Goal: Task Accomplishment & Management: Manage account settings

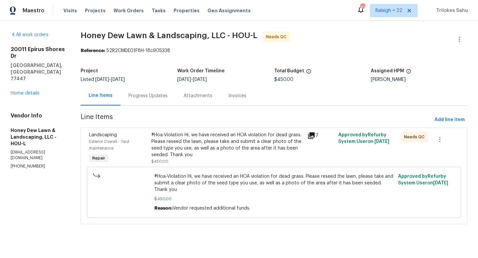
click at [176, 159] on div "#Hoa-Violation Hi, we have received an HOA violation for dead grass. Please res…" at bounding box center [227, 148] width 152 height 33
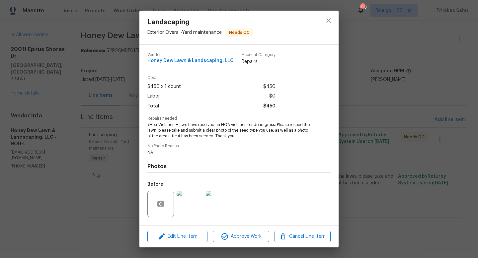
scroll to position [42, 0]
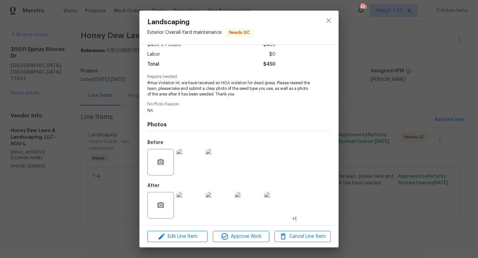
click at [182, 203] on img at bounding box center [190, 205] width 27 height 27
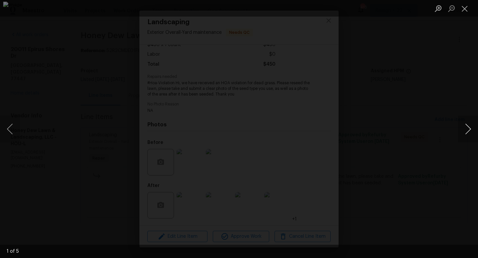
click at [468, 130] on button "Next image" at bounding box center [468, 129] width 20 height 27
click at [465, 12] on button "Close lightbox" at bounding box center [464, 9] width 13 height 12
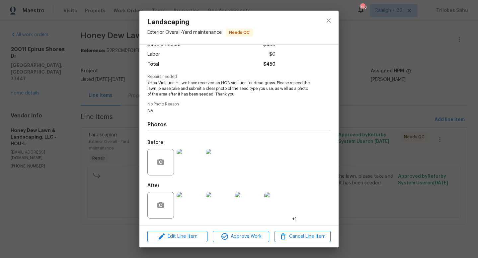
click at [190, 206] on img at bounding box center [190, 205] width 27 height 27
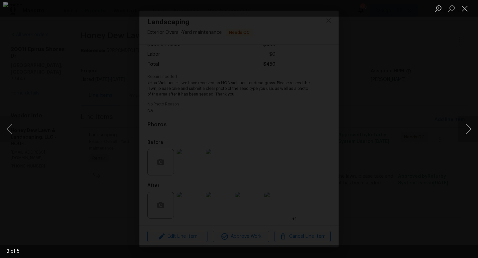
click at [471, 128] on button "Next image" at bounding box center [468, 129] width 20 height 27
click at [470, 130] on button "Next image" at bounding box center [468, 129] width 20 height 27
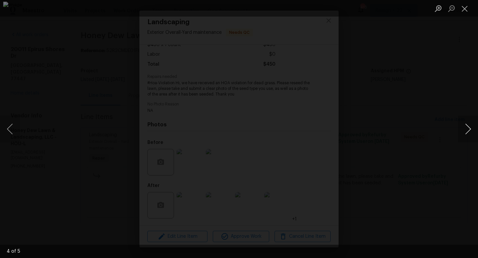
click at [470, 130] on button "Next image" at bounding box center [468, 129] width 20 height 27
click at [465, 125] on button "Next image" at bounding box center [468, 129] width 20 height 27
click at [465, 133] on button "Next image" at bounding box center [468, 129] width 20 height 27
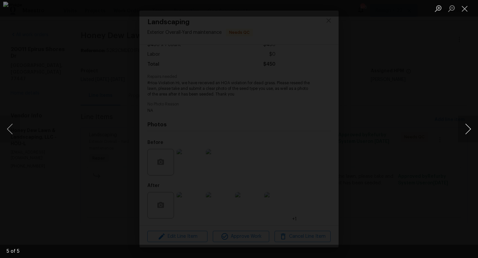
click at [465, 133] on button "Next image" at bounding box center [468, 129] width 20 height 27
click at [465, 9] on button "Close lightbox" at bounding box center [464, 9] width 13 height 12
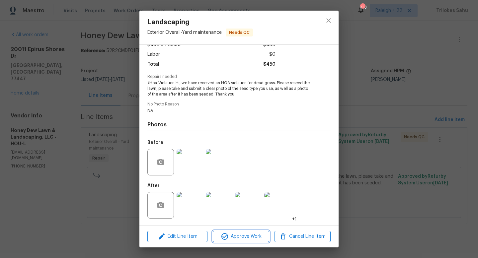
click at [245, 234] on span "Approve Work" at bounding box center [241, 237] width 52 height 8
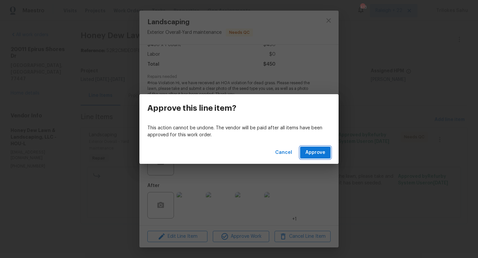
click at [314, 155] on span "Approve" at bounding box center [315, 153] width 20 height 8
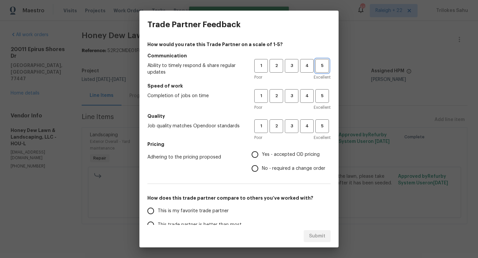
click at [323, 71] on button "5" at bounding box center [322, 66] width 14 height 14
click at [323, 93] on span "5" at bounding box center [322, 96] width 12 height 8
click at [323, 121] on button "5" at bounding box center [322, 126] width 14 height 14
click at [283, 154] on span "Yes - accepted OD pricing" at bounding box center [291, 154] width 58 height 7
click at [262, 154] on input "Yes - accepted OD pricing" at bounding box center [255, 155] width 14 height 14
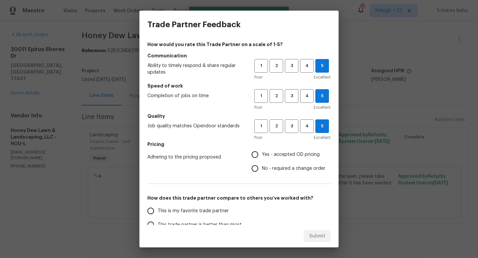
radio input "true"
click at [202, 213] on span "This is my favorite trade partner" at bounding box center [193, 211] width 71 height 7
click at [158, 213] on input "This is my favorite trade partner" at bounding box center [151, 211] width 14 height 14
click at [308, 231] on button "Submit" at bounding box center [317, 236] width 27 height 12
radio input "true"
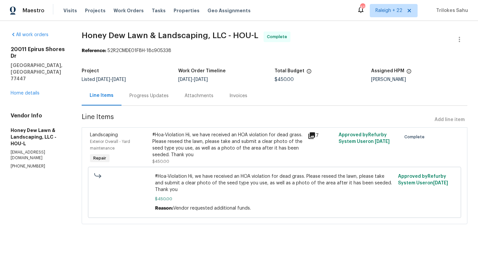
click at [168, 97] on div "Progress Updates" at bounding box center [148, 96] width 39 height 7
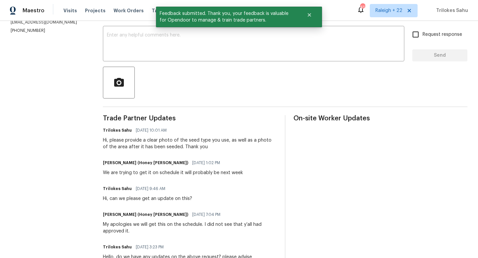
scroll to position [101, 0]
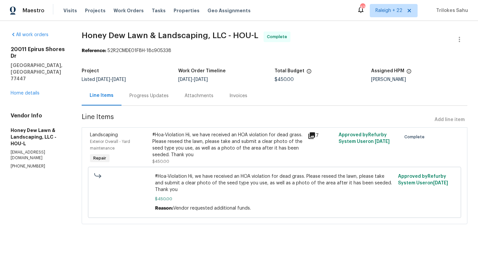
click at [178, 138] on div "#Hoa-Violation Hi, we have received an HOA violation for dead grass. Please res…" at bounding box center [227, 145] width 151 height 27
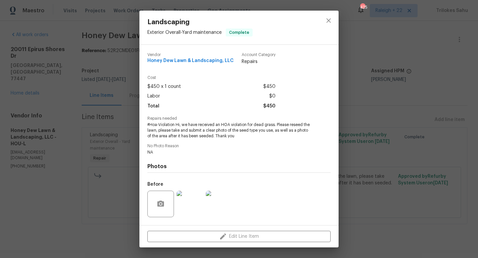
click at [196, 210] on img at bounding box center [190, 204] width 27 height 27
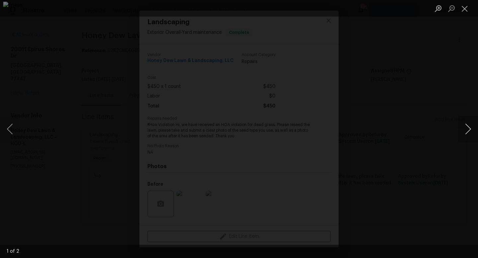
click at [465, 130] on button "Next image" at bounding box center [468, 129] width 20 height 27
click at [462, 6] on button "Close lightbox" at bounding box center [464, 9] width 13 height 12
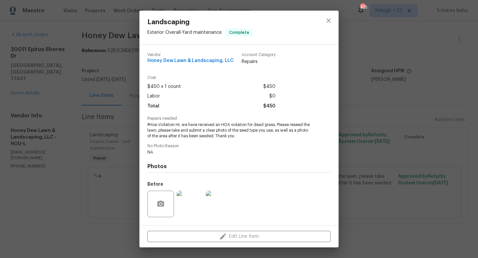
scroll to position [42, 0]
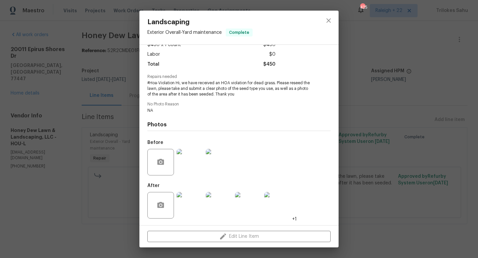
click at [182, 206] on img at bounding box center [190, 205] width 27 height 27
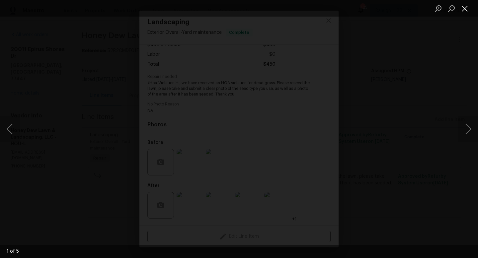
click at [464, 9] on button "Close lightbox" at bounding box center [464, 9] width 13 height 12
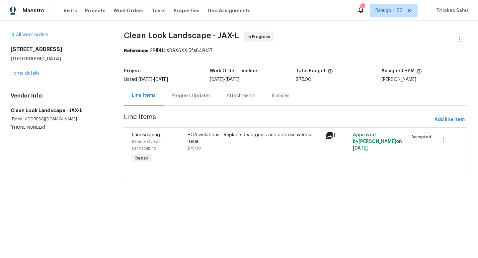
click at [183, 98] on div "Progress Updates" at bounding box center [191, 96] width 39 height 7
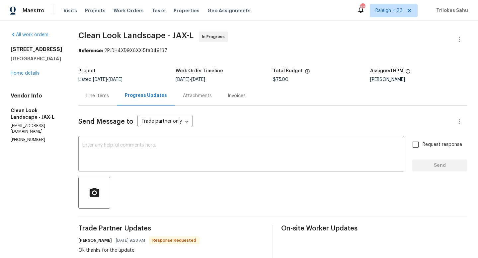
click at [109, 98] on div "Line Items" at bounding box center [97, 96] width 23 height 7
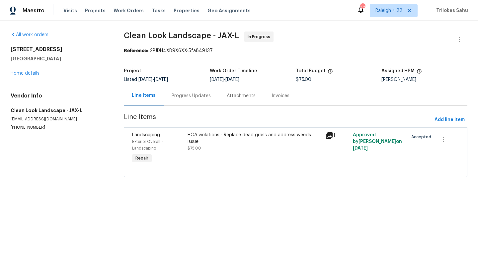
click at [229, 136] on div "HOA violations - Replace dead grass and address weeds issue" at bounding box center [254, 138] width 134 height 13
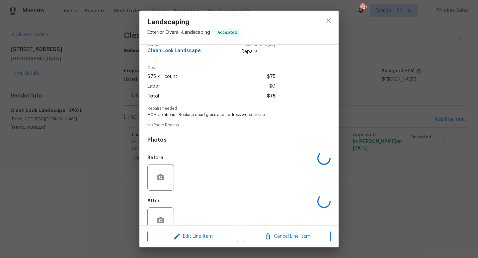
scroll to position [25, 0]
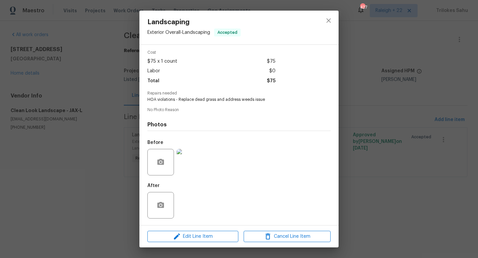
click at [185, 172] on img at bounding box center [190, 162] width 27 height 27
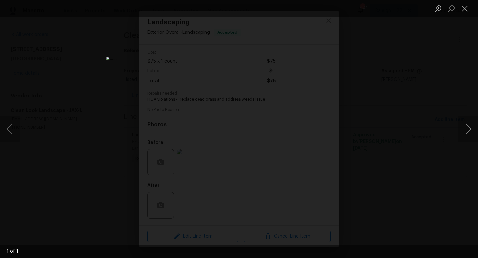
click at [471, 132] on button "Next image" at bounding box center [468, 129] width 20 height 27
click at [465, 5] on button "Close lightbox" at bounding box center [464, 9] width 13 height 12
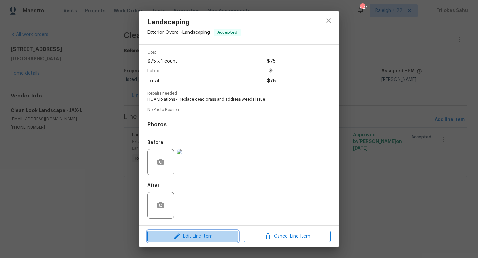
click at [210, 234] on span "Edit Line Item" at bounding box center [192, 237] width 87 height 8
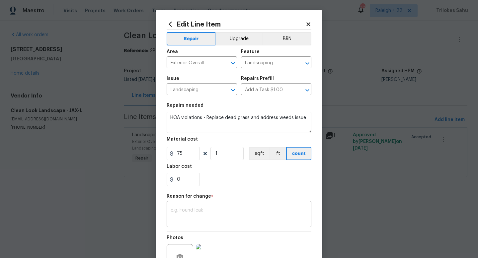
click at [307, 29] on div at bounding box center [239, 29] width 145 height 0
click at [307, 24] on icon at bounding box center [308, 24] width 4 height 4
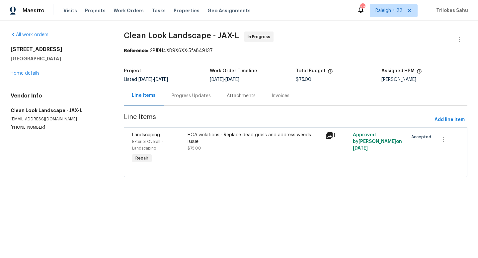
click at [184, 97] on div "Progress Updates" at bounding box center [191, 96] width 39 height 7
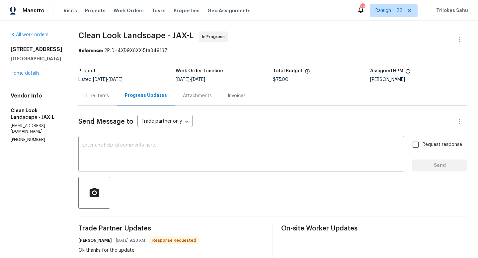
click at [109, 97] on div "Line Items" at bounding box center [97, 96] width 23 height 7
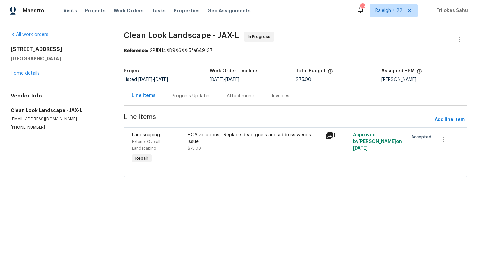
click at [196, 133] on div "HOA violations - Replace dead grass and address weeds issue" at bounding box center [254, 138] width 134 height 13
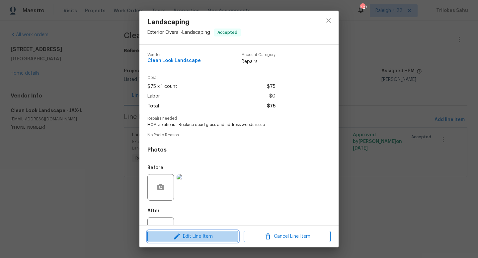
click at [195, 237] on span "Edit Line Item" at bounding box center [192, 237] width 87 height 8
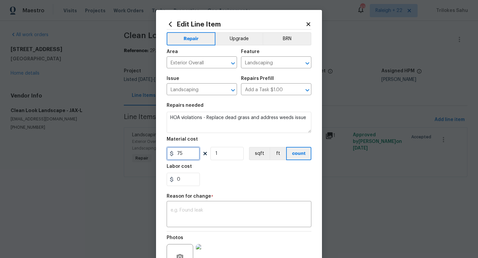
drag, startPoint x: 184, startPoint y: 155, endPoint x: 173, endPoint y: 155, distance: 10.6
click at [173, 155] on div "75" at bounding box center [183, 153] width 33 height 13
type input "5000"
click at [240, 222] on textarea at bounding box center [239, 215] width 137 height 14
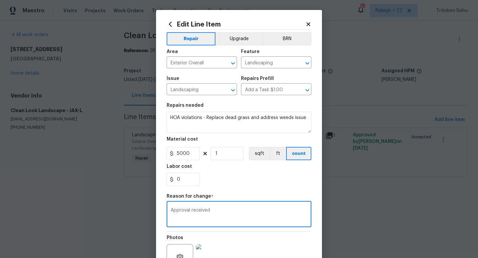
scroll to position [69, 0]
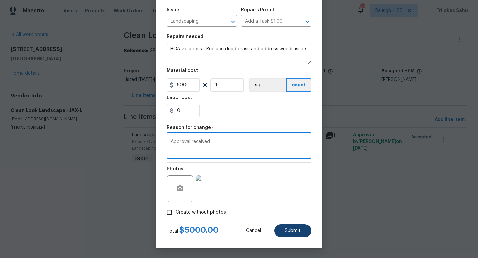
type textarea "Approval received"
click at [292, 229] on span "Submit" at bounding box center [293, 231] width 16 height 5
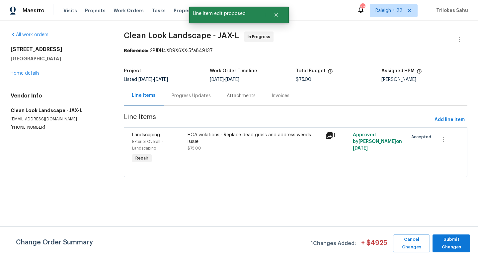
scroll to position [0, 0]
click at [449, 236] on span "Submit Changes" at bounding box center [451, 243] width 31 height 15
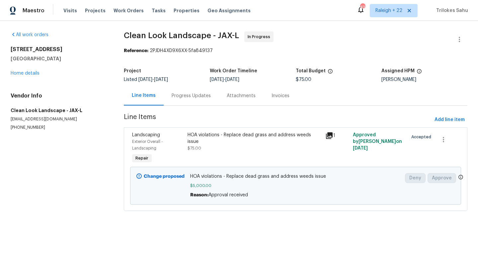
click at [174, 89] on div "Progress Updates" at bounding box center [191, 96] width 55 height 20
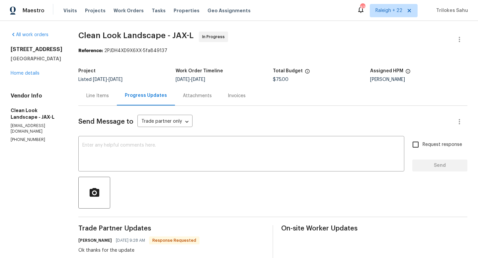
click at [109, 94] on div "Line Items" at bounding box center [97, 96] width 23 height 7
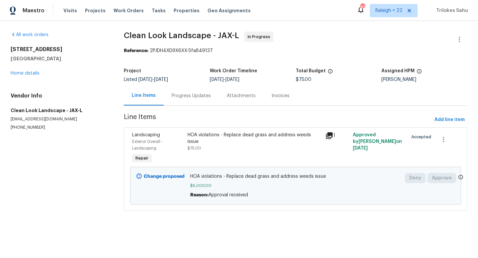
click at [348, 195] on div "Reason: Approval received" at bounding box center [295, 195] width 211 height 7
click at [180, 97] on div "Progress Updates" at bounding box center [191, 96] width 39 height 7
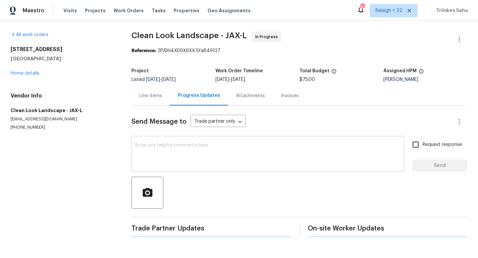
click at [179, 156] on textarea at bounding box center [267, 154] width 265 height 23
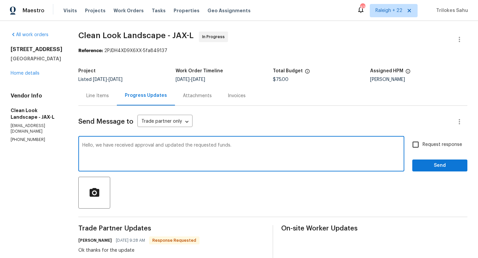
drag, startPoint x: 201, startPoint y: 146, endPoint x: 223, endPoint y: 145, distance: 21.9
click at [223, 145] on textarea "Hello, we have received approval and updated the requested funds." at bounding box center [241, 154] width 318 height 23
click at [252, 145] on textarea "Hello, we have received approval and updated the additional funds." at bounding box center [241, 154] width 318 height 23
type textarea "Hello, we have received approval and updated the additional funds. Please compl…"
click at [419, 146] on input "Request response" at bounding box center [415, 145] width 14 height 14
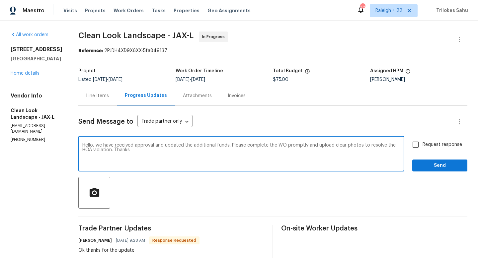
checkbox input "true"
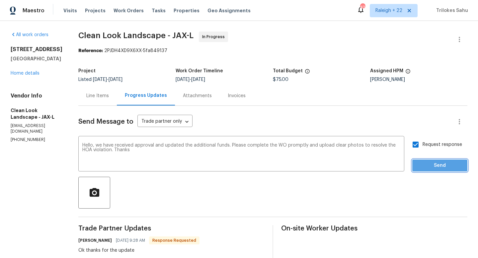
click at [425, 161] on button "Send" at bounding box center [439, 166] width 55 height 12
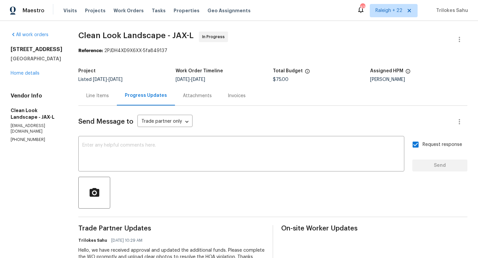
click at [107, 93] on div "Line Items" at bounding box center [97, 96] width 23 height 7
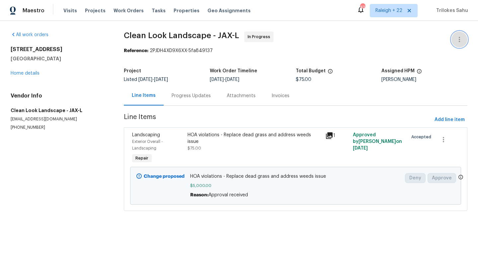
click at [458, 40] on icon "button" at bounding box center [459, 40] width 8 height 8
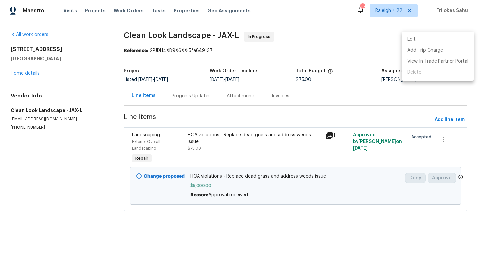
click at [424, 39] on li "Edit" at bounding box center [438, 39] width 72 height 11
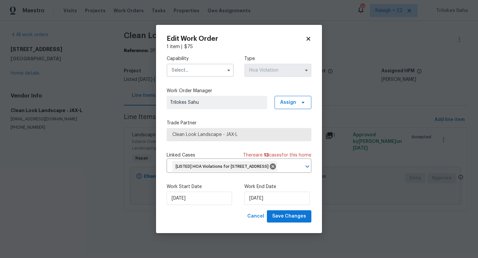
click at [212, 67] on input "text" at bounding box center [200, 70] width 67 height 13
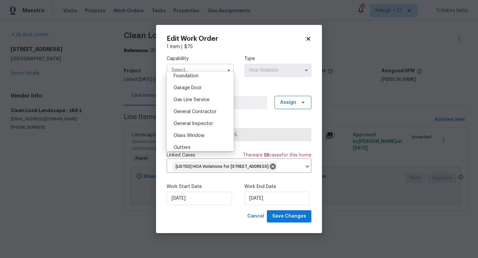
scroll to position [365, 0]
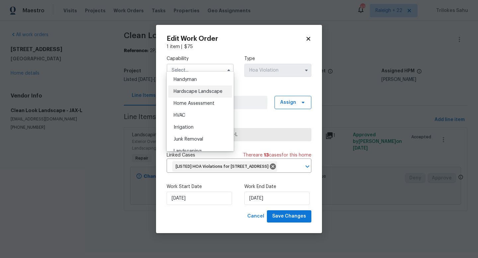
click at [204, 93] on span "Hardscape Landscape" at bounding box center [198, 91] width 49 height 5
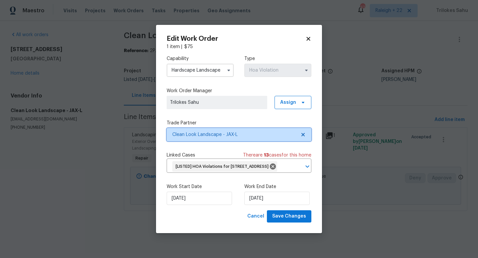
click at [252, 133] on span "Clean Look Landscape - JAX-L" at bounding box center [234, 134] width 124 height 7
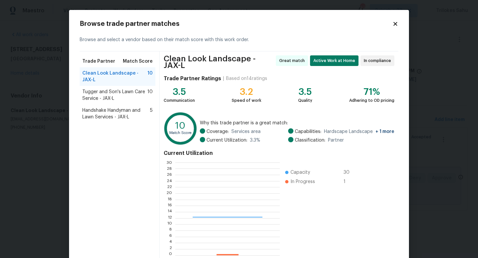
scroll to position [93, 104]
click at [395, 27] on div "Browse trade partner matches" at bounding box center [239, 24] width 319 height 7
click at [396, 22] on icon at bounding box center [395, 24] width 4 height 4
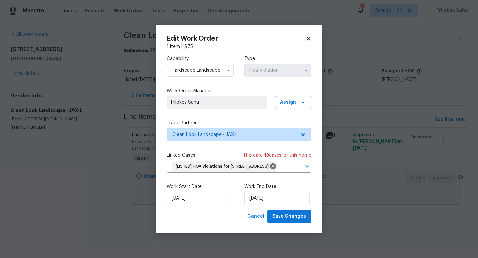
click at [215, 68] on input "Hardscape Landscape" at bounding box center [200, 70] width 67 height 13
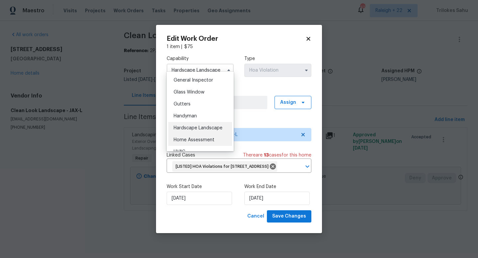
scroll to position [315, 0]
click at [212, 83] on span "General Contractor" at bounding box center [195, 81] width 43 height 5
type input "General Contractor"
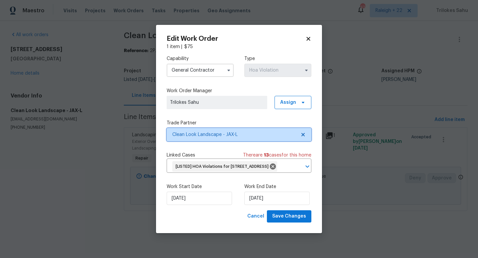
click at [303, 132] on icon at bounding box center [302, 134] width 5 height 5
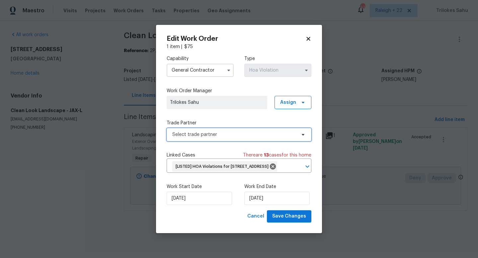
click at [281, 131] on span "Select trade partner" at bounding box center [234, 134] width 124 height 7
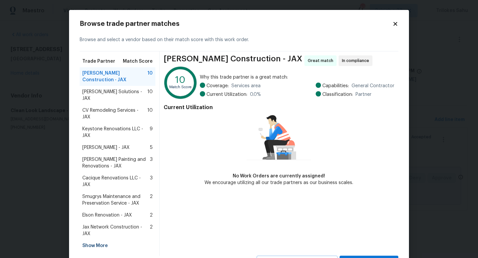
click at [96, 240] on div "Show More" at bounding box center [118, 246] width 76 height 12
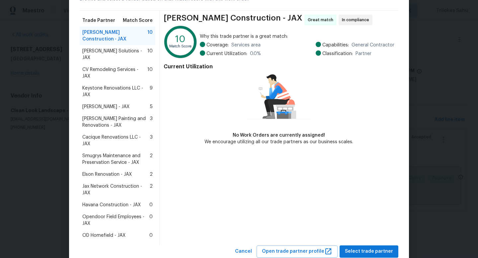
scroll to position [0, 0]
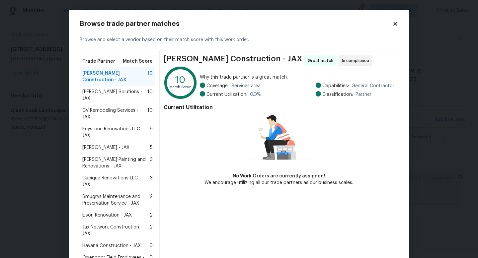
click at [395, 24] on icon at bounding box center [395, 24] width 4 height 4
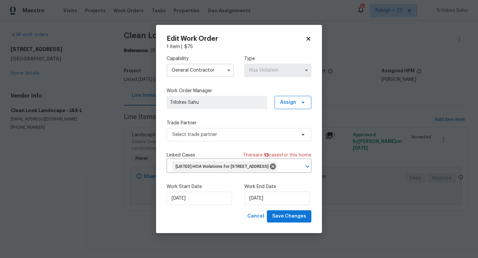
click at [309, 36] on icon at bounding box center [308, 39] width 6 height 6
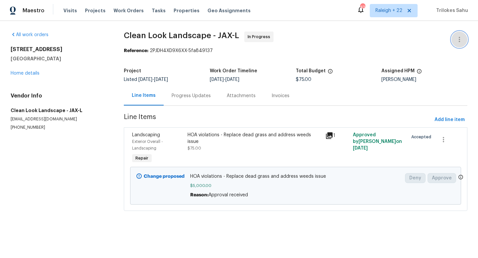
click at [458, 41] on icon "button" at bounding box center [459, 40] width 8 height 8
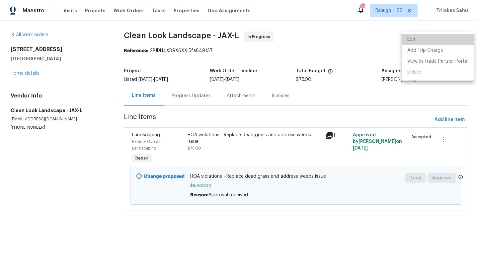
click at [446, 43] on li "Edit" at bounding box center [438, 39] width 72 height 11
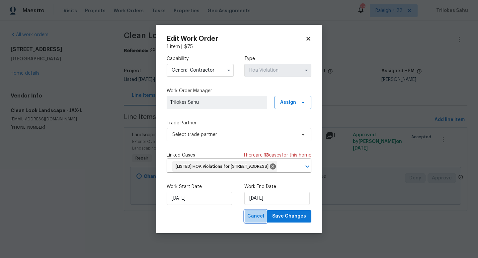
click at [259, 221] on span "Cancel" at bounding box center [255, 216] width 17 height 8
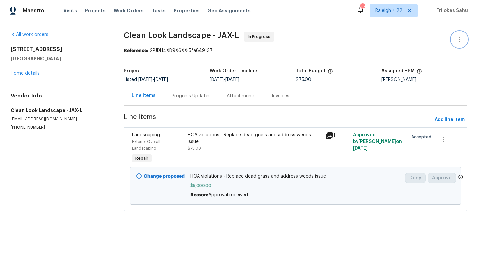
click at [455, 40] on icon "button" at bounding box center [459, 40] width 8 height 8
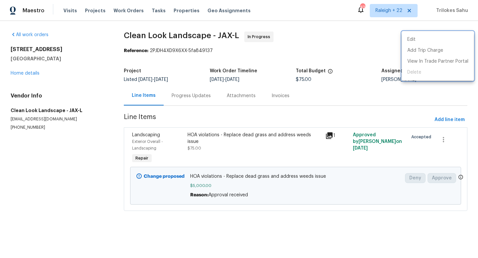
click at [441, 140] on div at bounding box center [239, 129] width 478 height 258
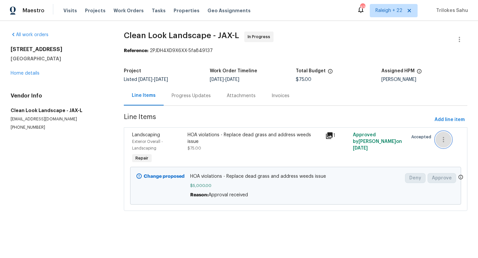
click at [441, 140] on icon "button" at bounding box center [443, 140] width 8 height 8
click at [432, 112] on div at bounding box center [239, 129] width 478 height 258
click at [458, 45] on button "button" at bounding box center [459, 40] width 16 height 16
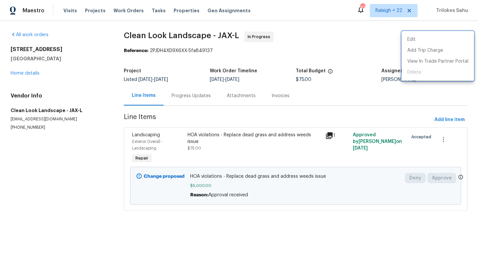
click at [219, 137] on div at bounding box center [239, 129] width 478 height 258
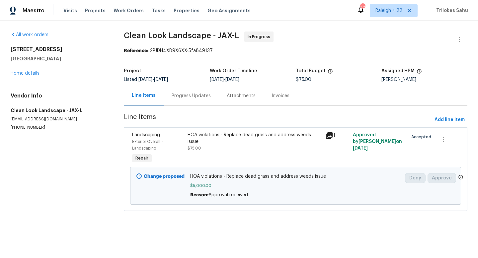
click at [230, 136] on div "HOA violations - Replace dead grass and address weeds issue" at bounding box center [254, 138] width 134 height 13
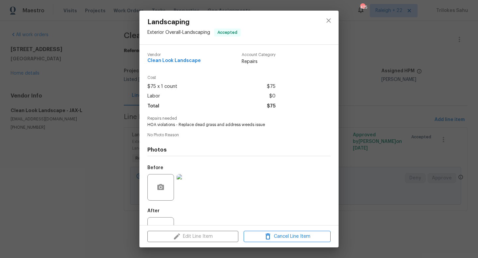
click at [194, 233] on div "Edit Line Item Cancel Line Item" at bounding box center [238, 237] width 199 height 22
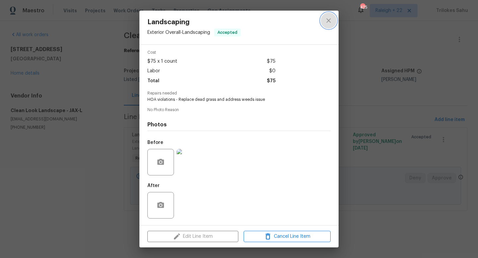
click at [328, 25] on button "close" at bounding box center [329, 21] width 16 height 16
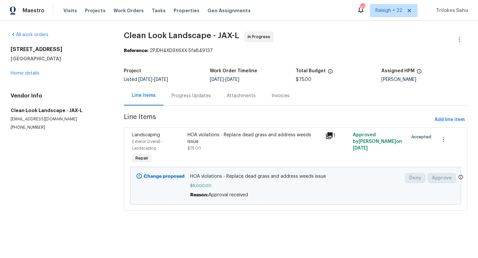
click at [199, 95] on div "Progress Updates" at bounding box center [191, 96] width 39 height 7
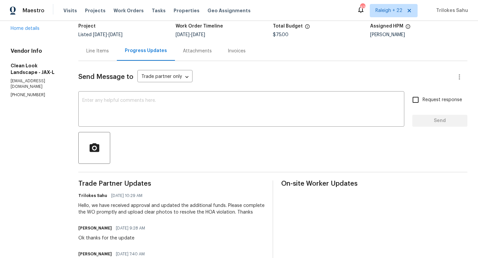
scroll to position [46, 0]
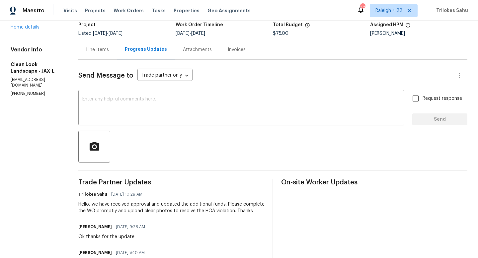
click at [110, 53] on div "Line Items" at bounding box center [97, 50] width 38 height 20
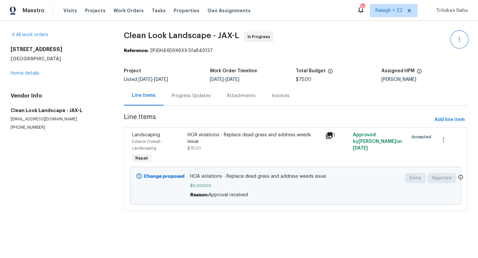
click at [453, 42] on button "button" at bounding box center [459, 40] width 16 height 16
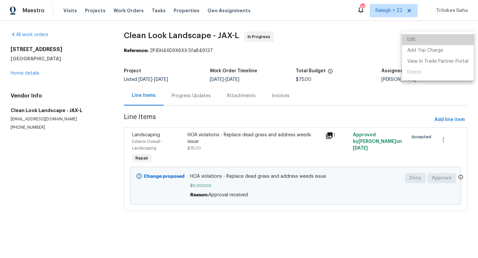
click at [440, 39] on li "Edit" at bounding box center [438, 39] width 72 height 11
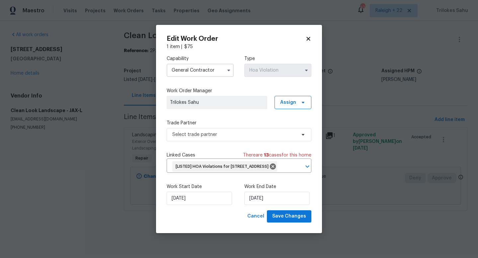
click at [208, 67] on input "General Contractor" at bounding box center [200, 70] width 67 height 13
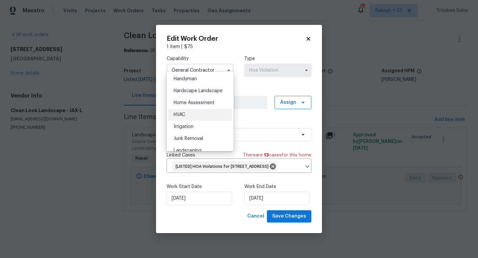
scroll to position [366, 0]
click at [201, 89] on span "Hardscape Landscape" at bounding box center [198, 90] width 49 height 5
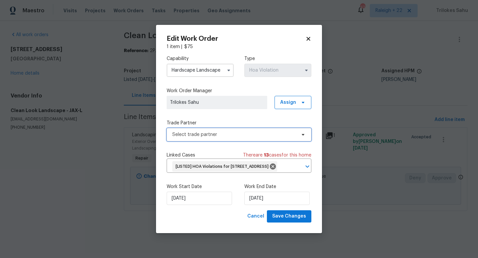
click at [301, 132] on span "Select trade partner" at bounding box center [239, 134] width 145 height 13
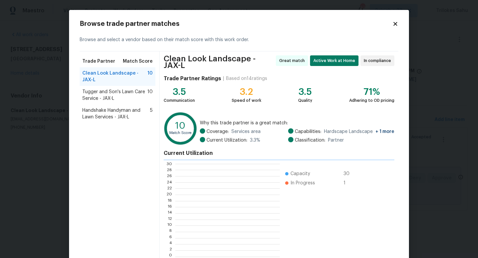
scroll to position [93, 104]
click at [395, 26] on icon at bounding box center [395, 24] width 6 height 6
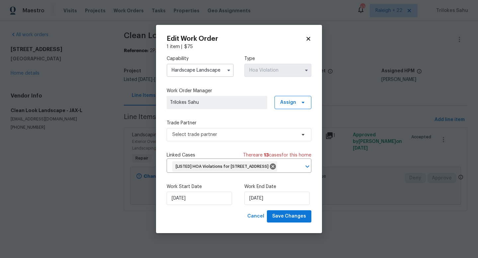
click at [221, 64] on input "Hardscape Landscape" at bounding box center [200, 70] width 67 height 13
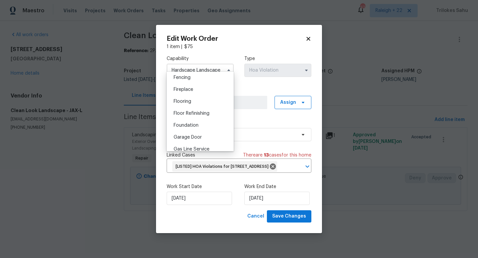
scroll to position [302, 0]
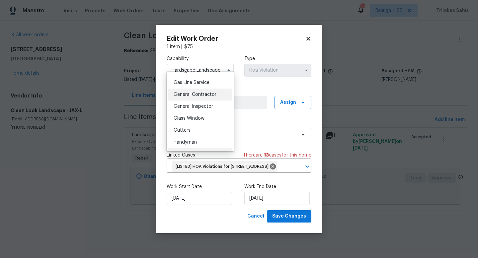
click at [207, 94] on span "General Contractor" at bounding box center [195, 94] width 43 height 5
type input "General Contractor"
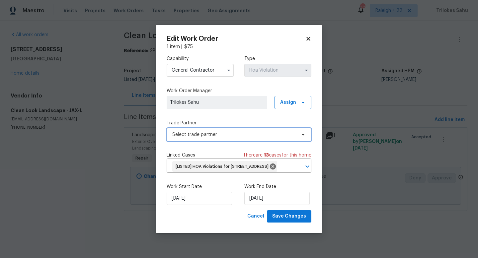
click at [245, 131] on span "Select trade partner" at bounding box center [234, 134] width 124 height 7
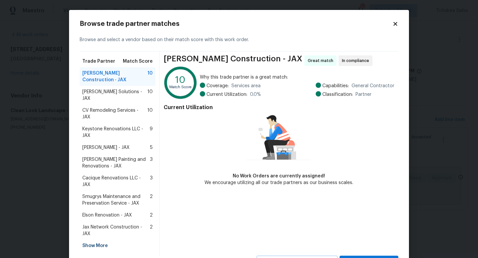
scroll to position [10, 0]
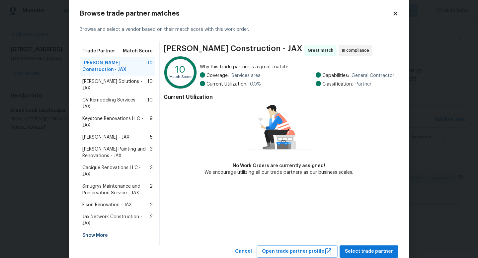
click at [94, 230] on div "Show More" at bounding box center [118, 236] width 76 height 12
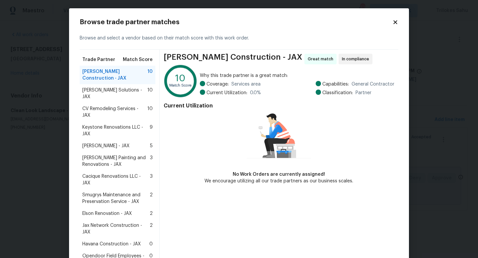
scroll to position [0, 0]
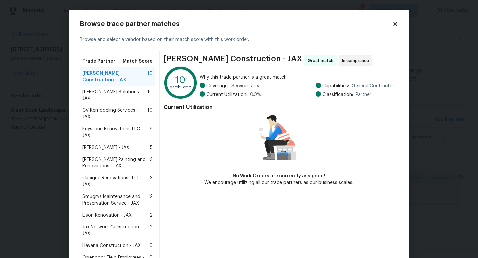
click at [394, 24] on icon at bounding box center [395, 24] width 6 height 6
